Goal: Navigation & Orientation: Understand site structure

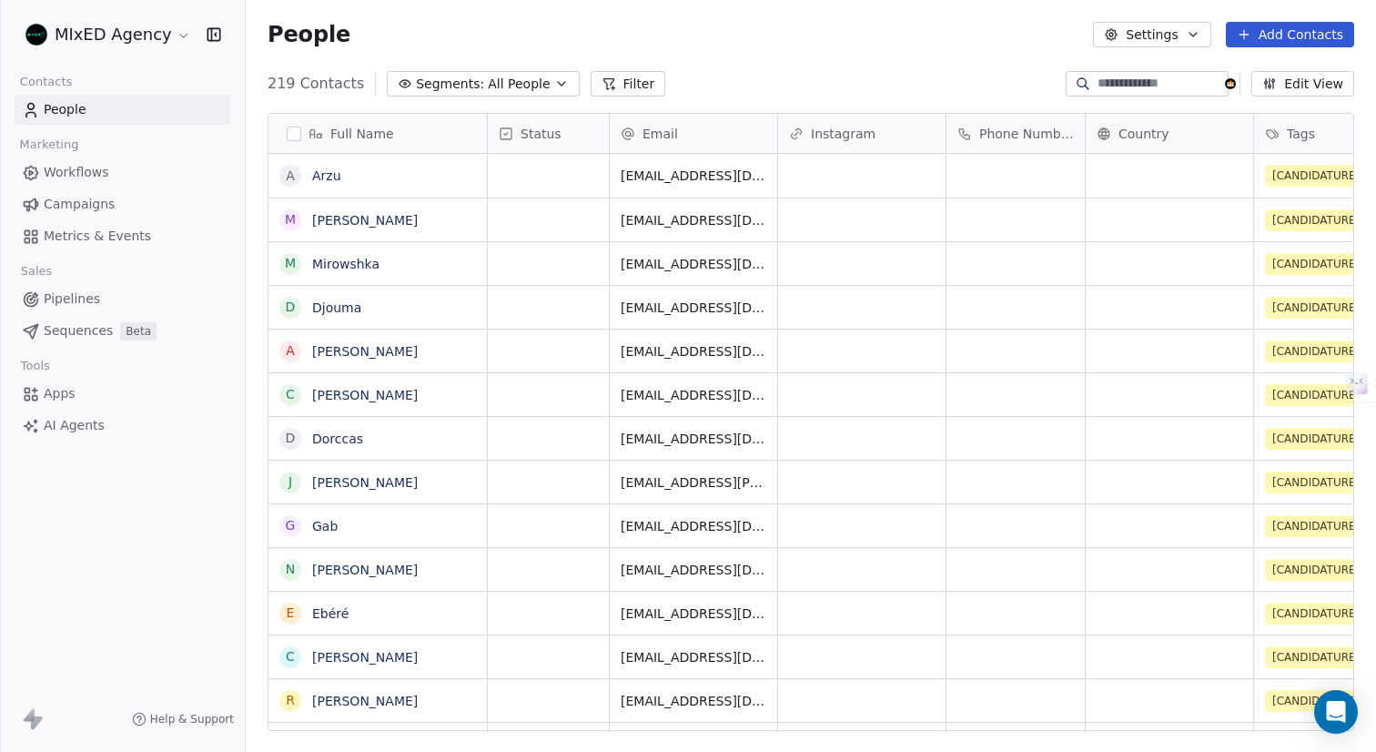
scroll to position [23, 0]
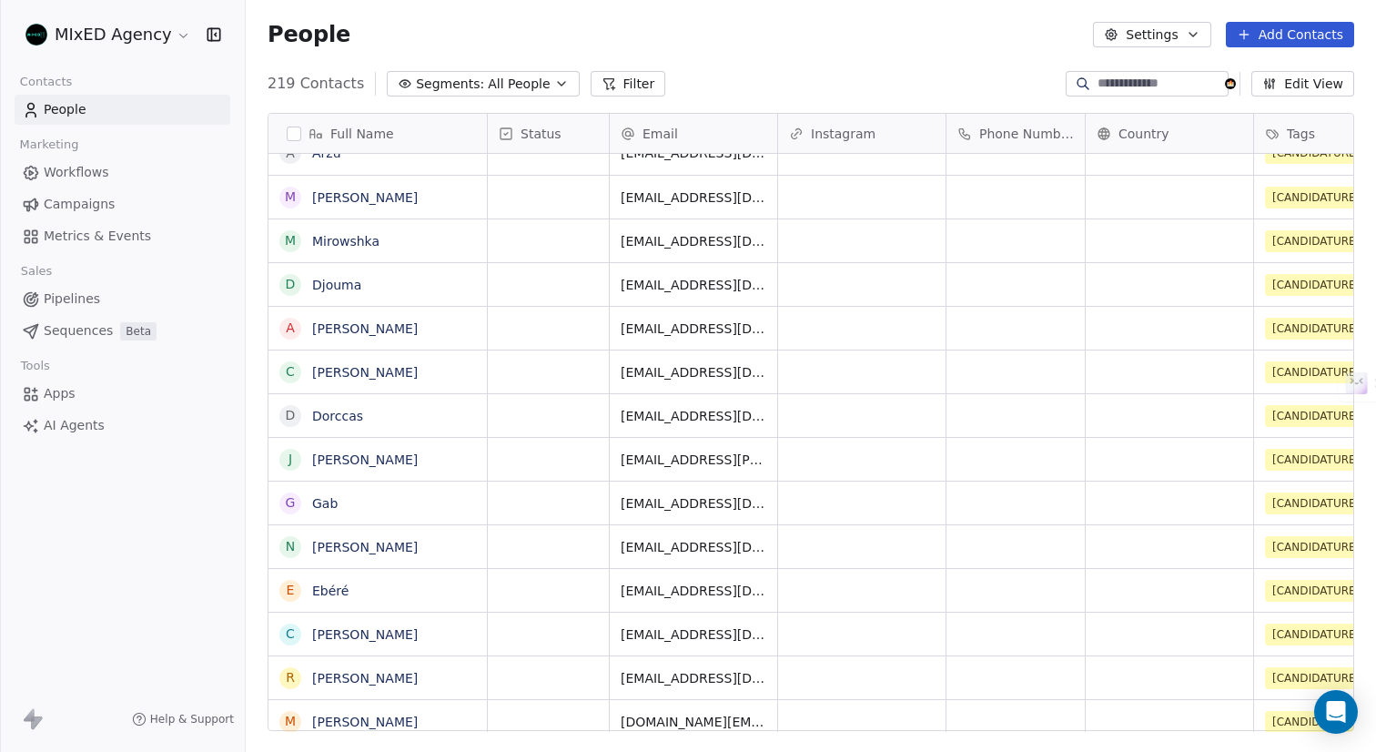
click at [58, 394] on span "Apps" at bounding box center [60, 393] width 32 height 19
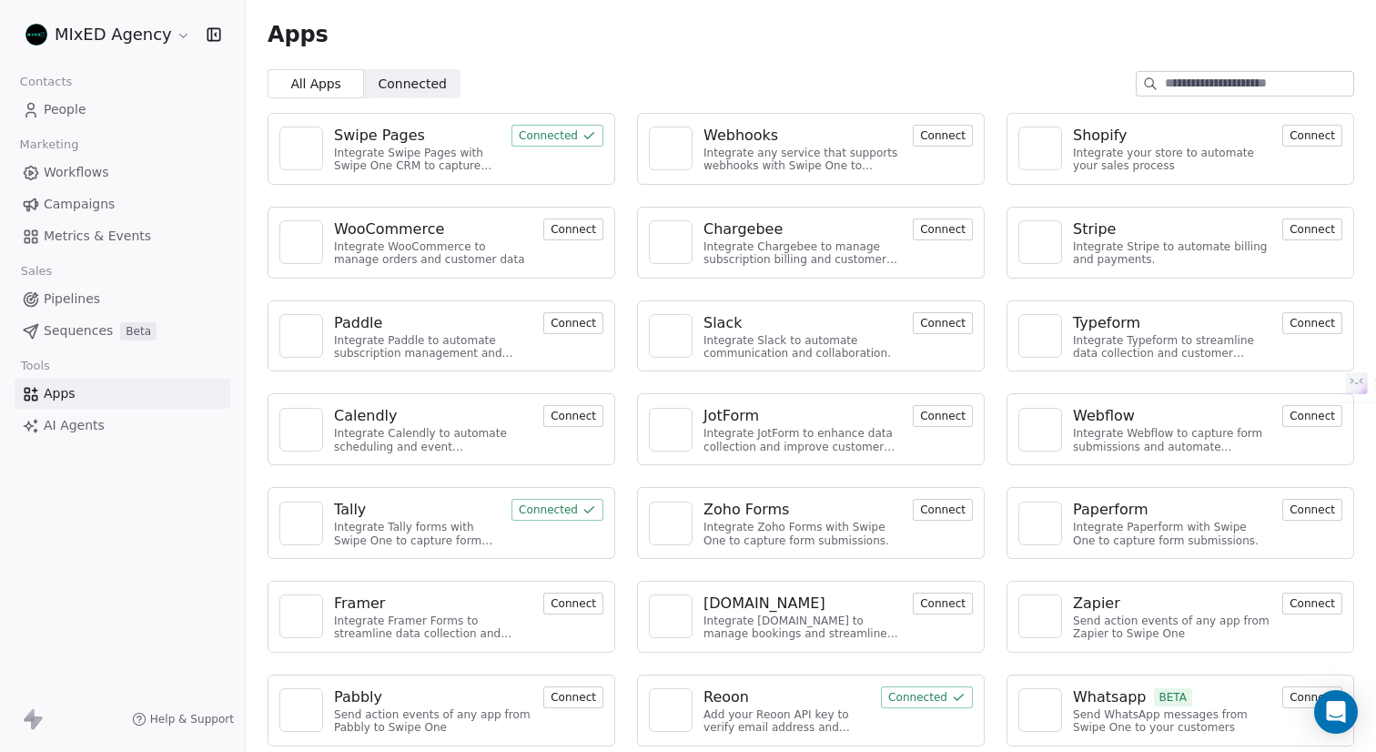
click at [85, 324] on span "Sequences" at bounding box center [78, 330] width 69 height 19
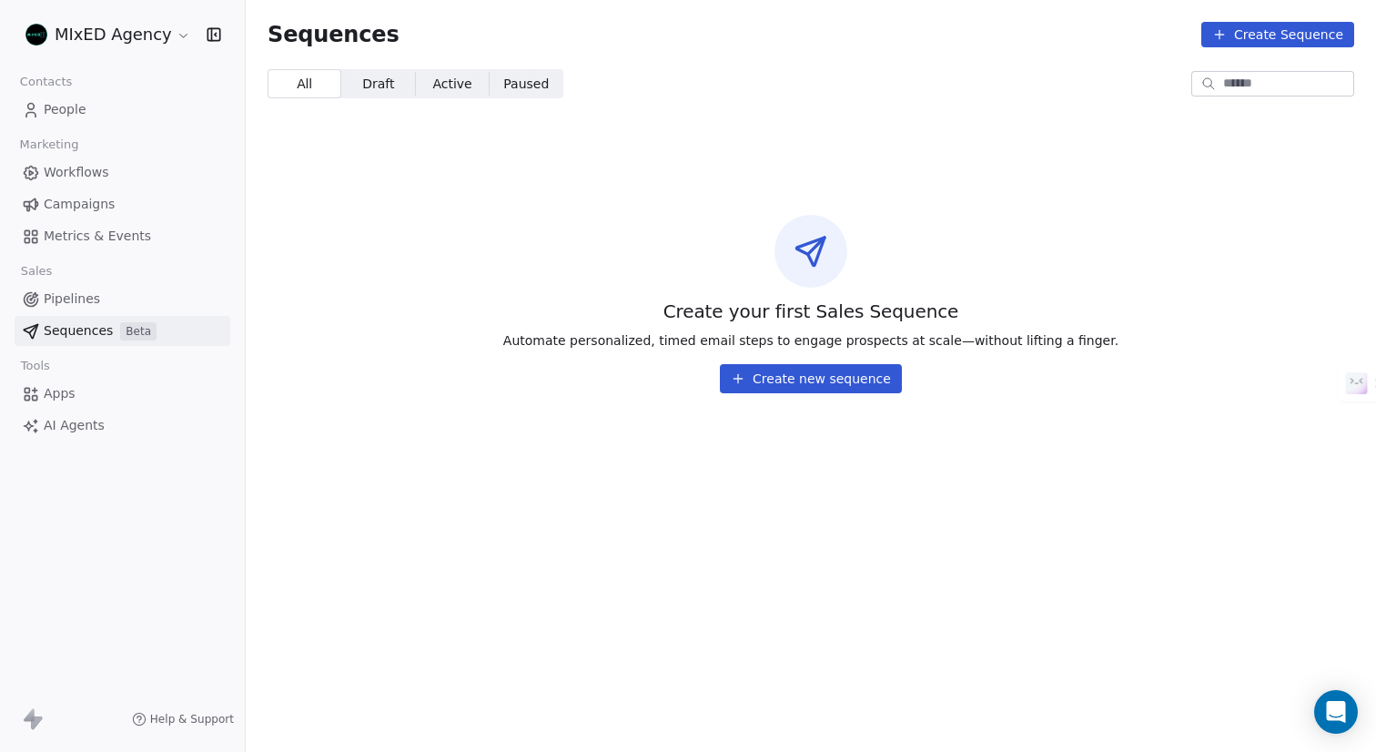
click at [82, 290] on span "Pipelines" at bounding box center [72, 298] width 56 height 19
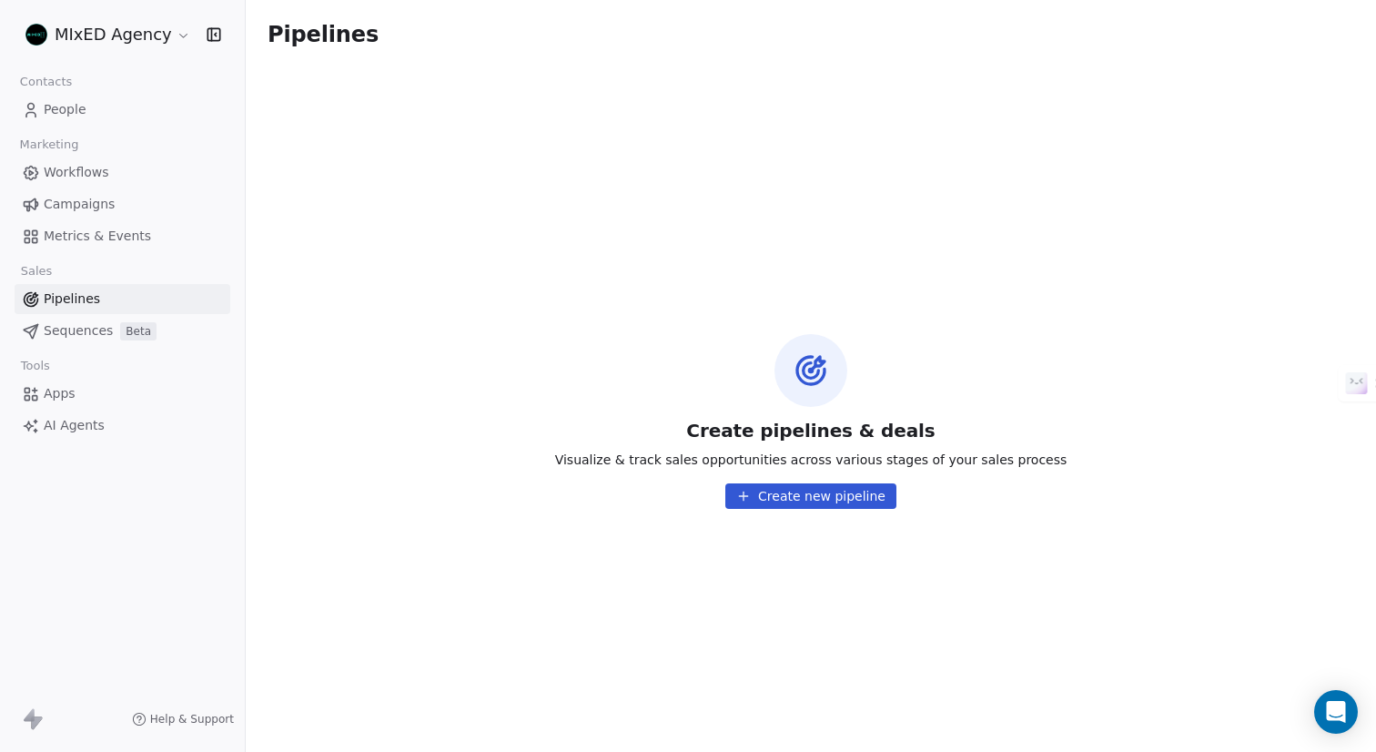
click at [90, 107] on link "People" at bounding box center [123, 110] width 216 height 30
